Goal: Task Accomplishment & Management: Use online tool/utility

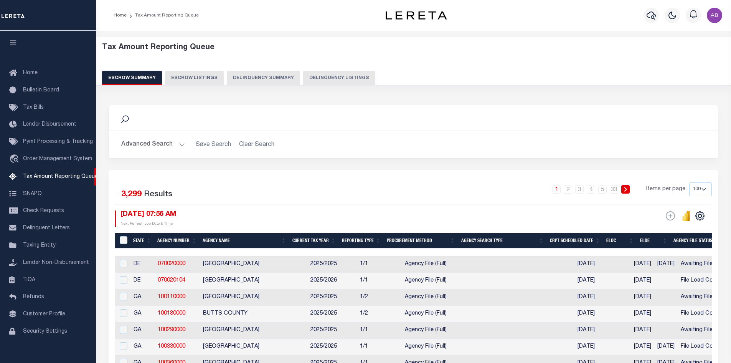
select select "100"
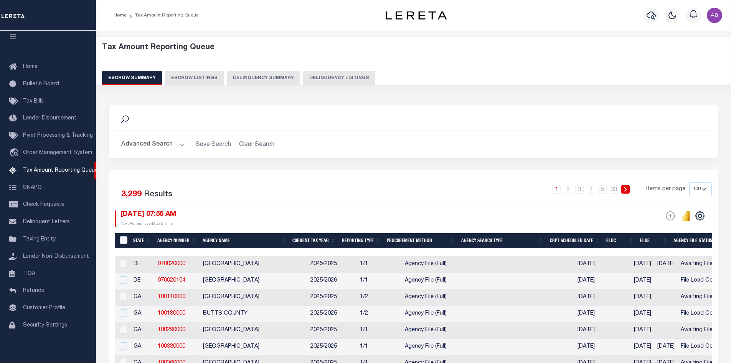
click at [422, 188] on div "1 2 3 4 5 … 33 Items per page 10 25 50 100 500" at bounding box center [489, 192] width 445 height 20
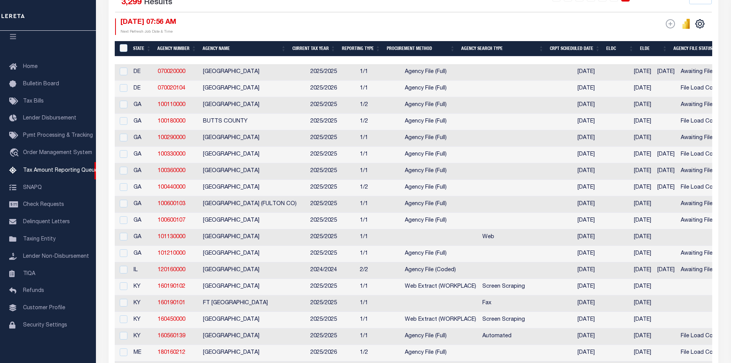
scroll to position [0, 0]
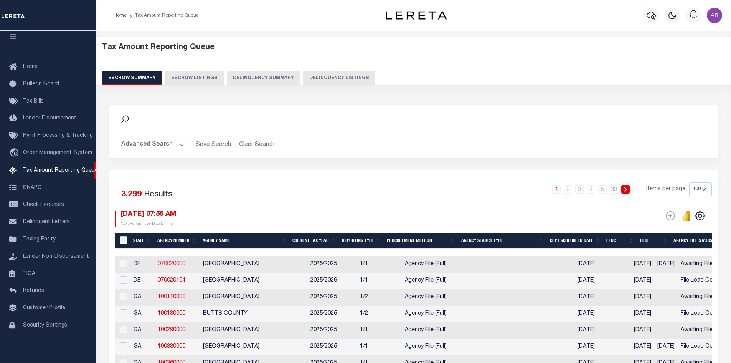
click at [172, 264] on link "070020000" at bounding box center [172, 263] width 28 height 5
checkbox input "true"
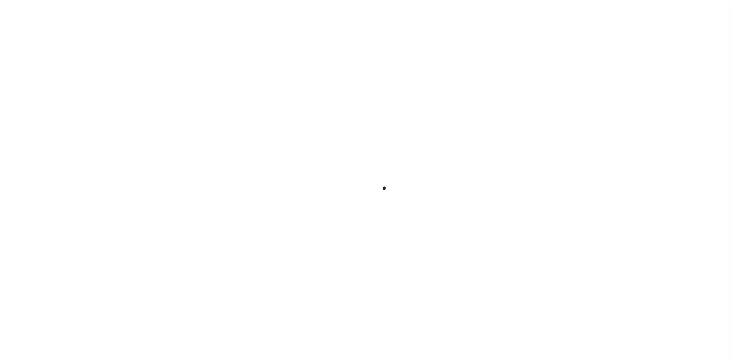
select select
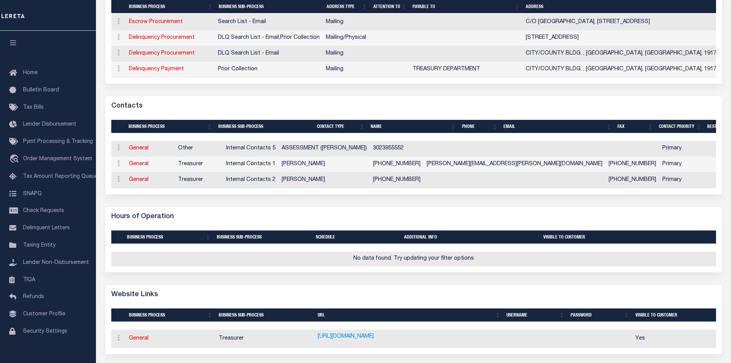
scroll to position [384, 0]
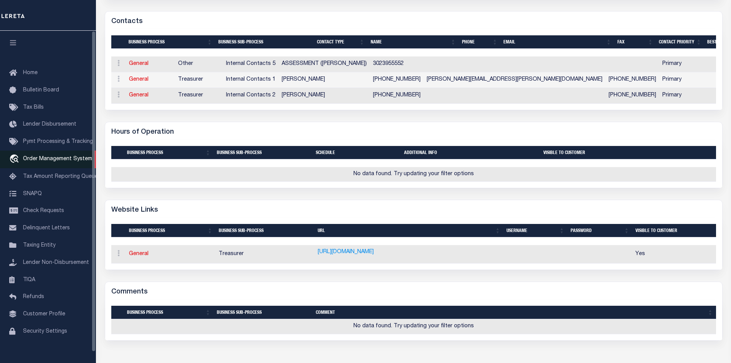
click at [44, 159] on span "Order Management System" at bounding box center [57, 158] width 69 height 5
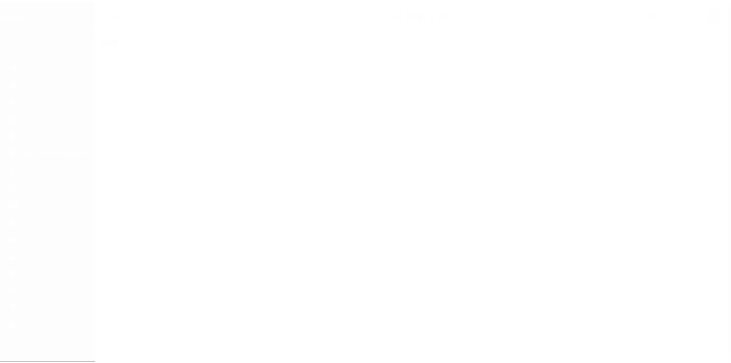
scroll to position [11, 0]
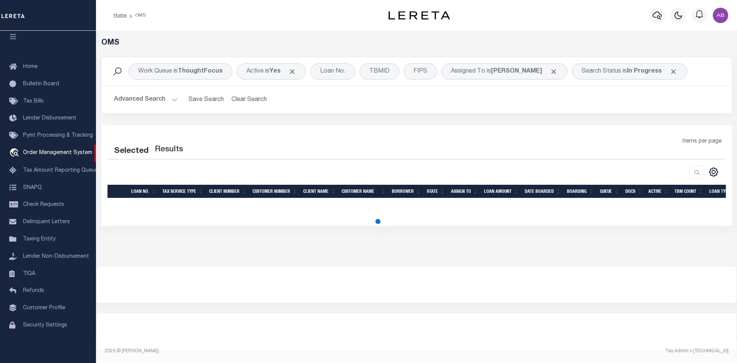
select select "200"
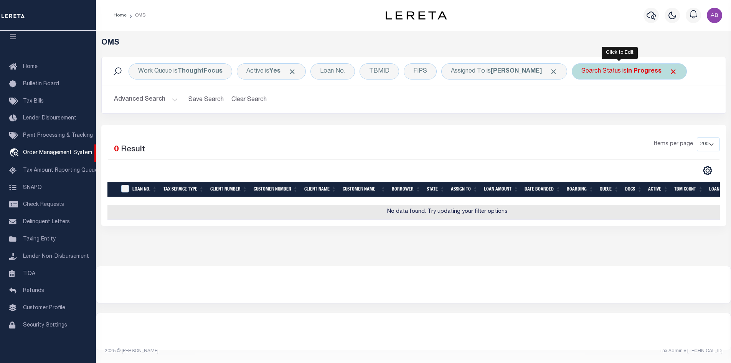
click at [628, 66] on div "Search Status is In Progress" at bounding box center [629, 71] width 115 height 16
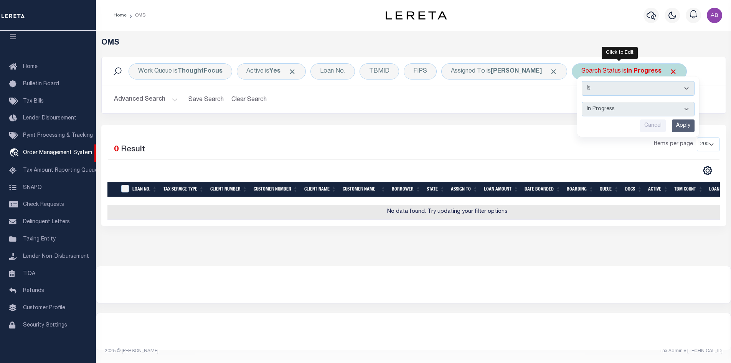
click at [592, 113] on select "Automated Search Bad Parcel Complete Duplicate Parcel High Dollar Reporting In …" at bounding box center [638, 109] width 113 height 15
select select "RD"
click at [582, 102] on select "Automated Search Bad Parcel Complete Duplicate Parcel High Dollar Reporting In …" at bounding box center [638, 109] width 113 height 15
click at [672, 124] on input "Apply" at bounding box center [683, 125] width 23 height 13
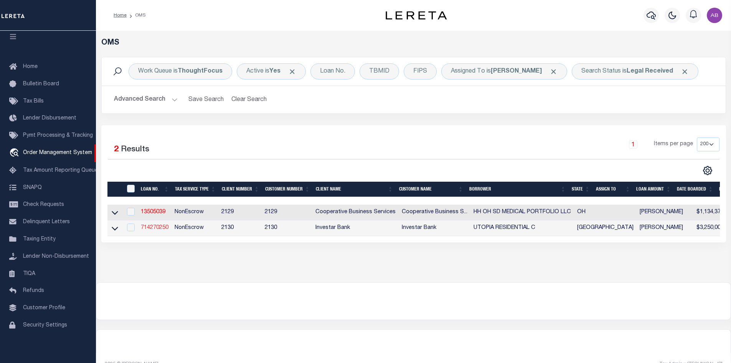
click at [162, 230] on link "714270250" at bounding box center [155, 227] width 28 height 5
type input "714270250"
type input "UTOPIA RESIDENTIAL C"
select select
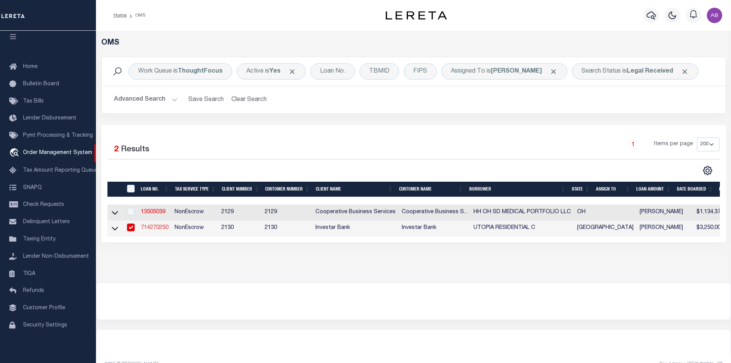
type input "PO BOX 1015"
type input "TOMBALL TX 77377"
select select "500"
select select "NonEscrow"
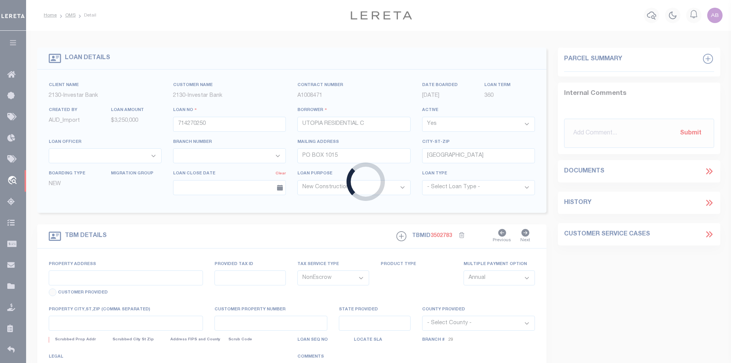
type input "14914 14922 15014 15703 SELLERS RD"
select select
type input "HOUSTON TX 77060"
type input "146909"
type input "[GEOGRAPHIC_DATA]"
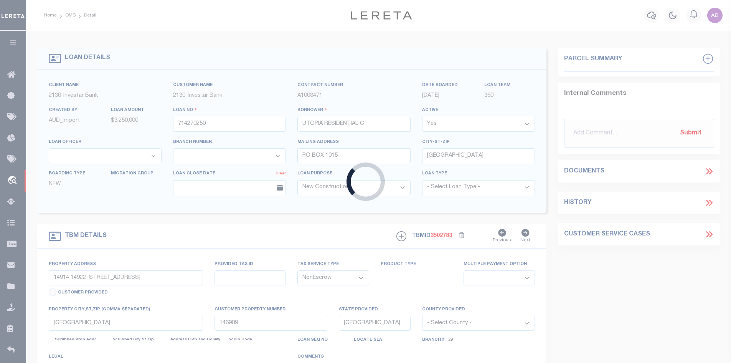
select select
select select "92782"
select select "2863"
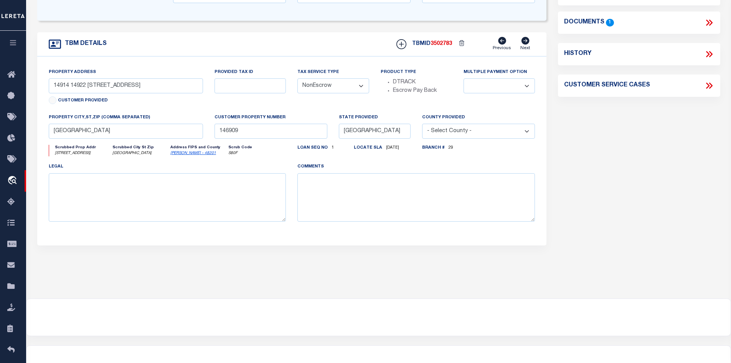
scroll to position [38, 0]
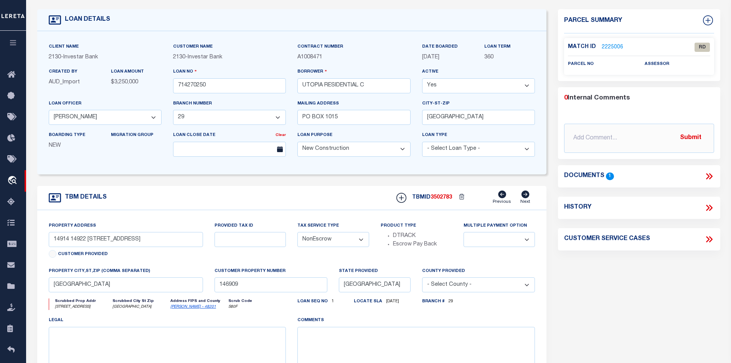
click at [613, 46] on link "2225006" at bounding box center [613, 47] width 22 height 8
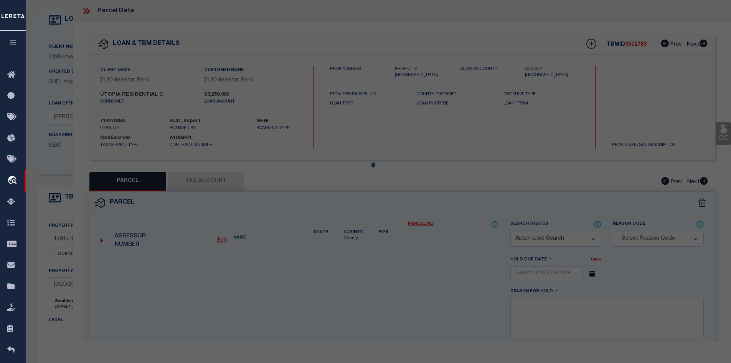
checkbox input "false"
select select "RD"
checkbox input "false"
type textarea "Document uploaded that satisfies a legal requirement, changing from ND to RD"
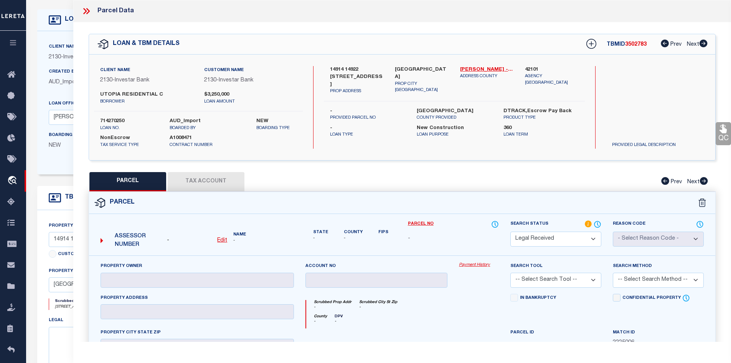
click at [90, 12] on icon at bounding box center [86, 11] width 10 height 10
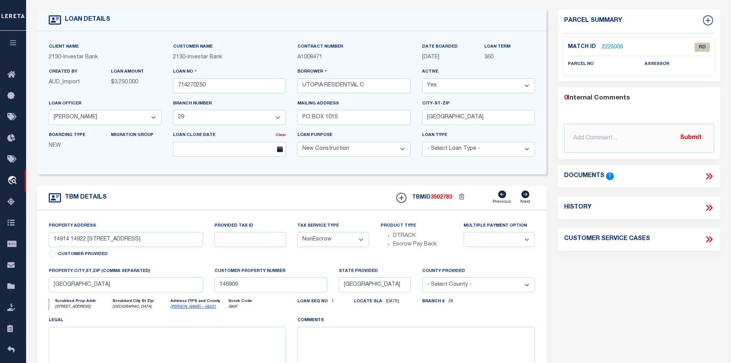
scroll to position [0, 0]
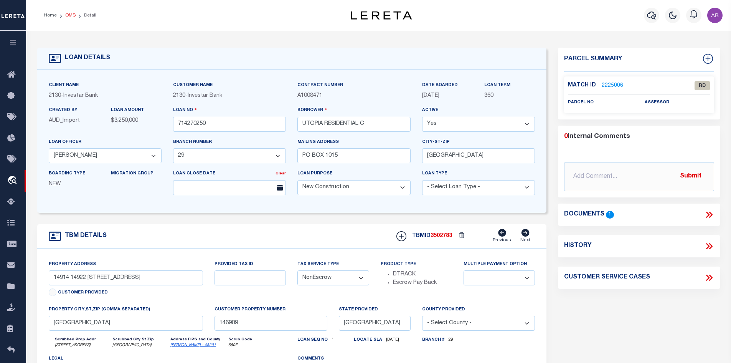
click at [68, 16] on link "OMS" at bounding box center [70, 15] width 10 height 5
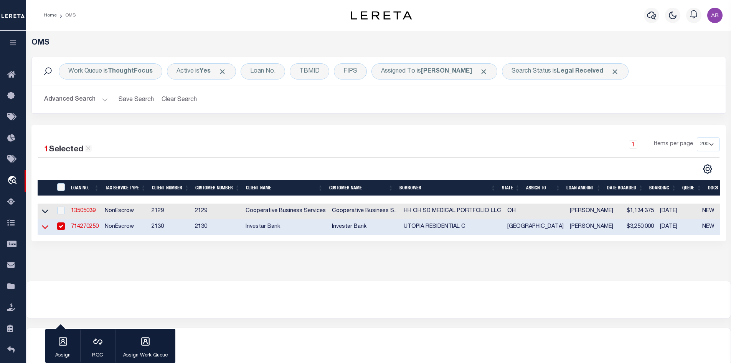
click at [42, 226] on icon at bounding box center [45, 227] width 7 height 8
